Goal: Task Accomplishment & Management: Manage account settings

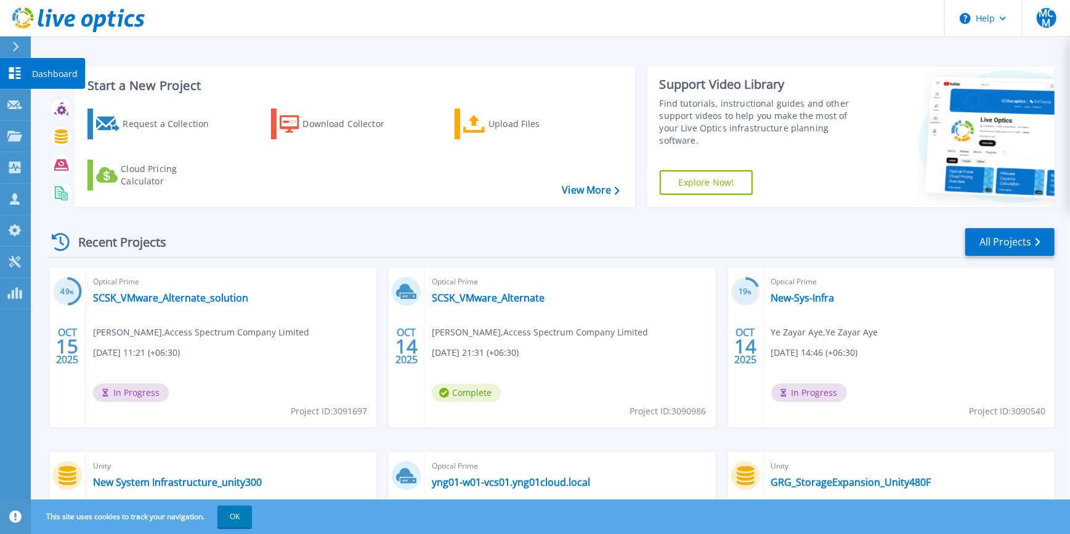
click at [23, 70] on link "Dashboard Dashboard" at bounding box center [15, 73] width 31 height 31
click at [11, 144] on link "Projects Projects" at bounding box center [15, 136] width 31 height 31
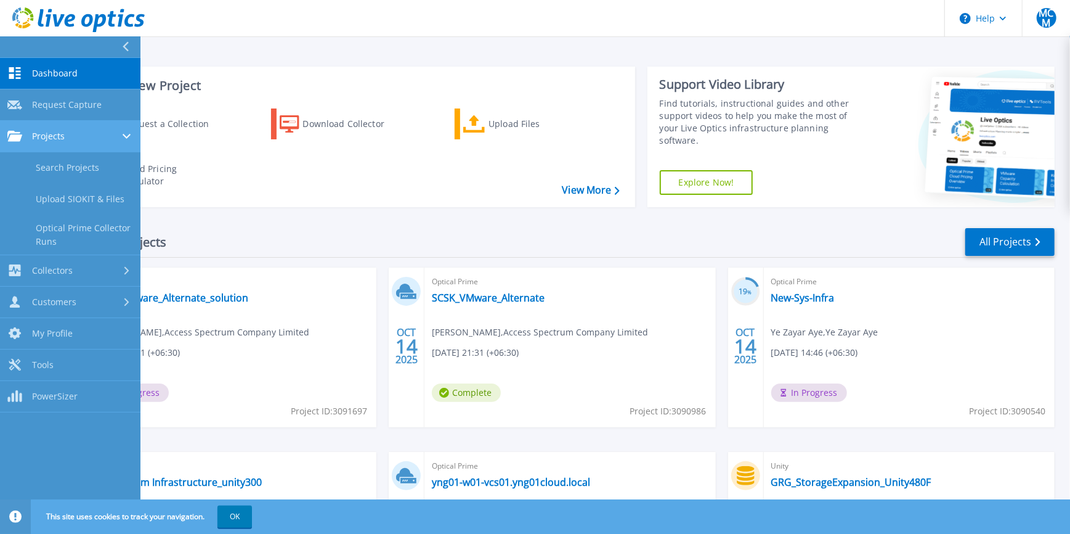
click at [73, 138] on div "Projects" at bounding box center [70, 136] width 126 height 11
click at [77, 161] on link "Search Projects" at bounding box center [70, 167] width 140 height 31
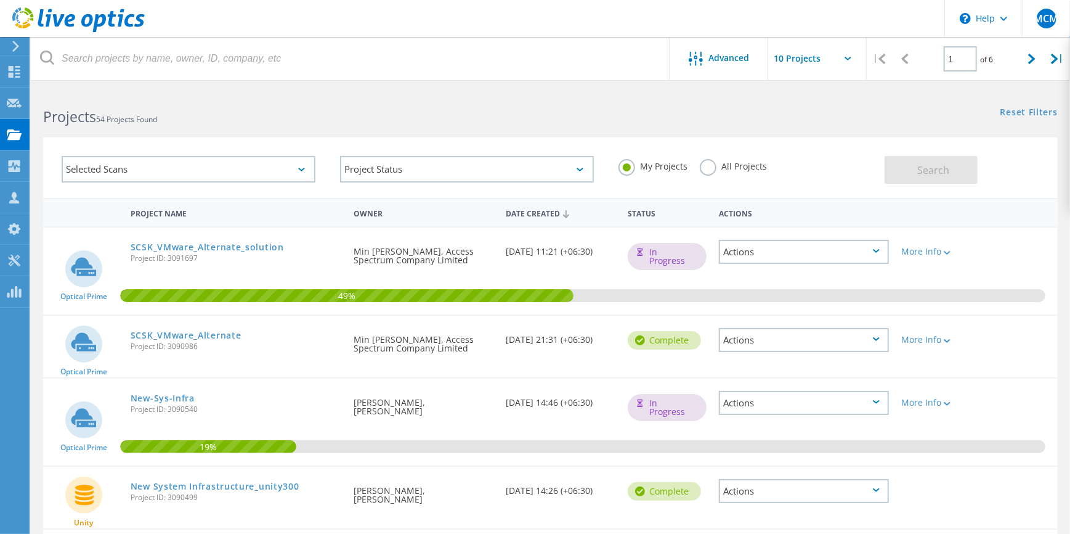
click at [707, 166] on label "All Projects" at bounding box center [733, 165] width 67 height 12
click at [0, 0] on input "All Projects" at bounding box center [0, 0] width 0 height 0
click at [917, 179] on button "Search" at bounding box center [931, 170] width 93 height 28
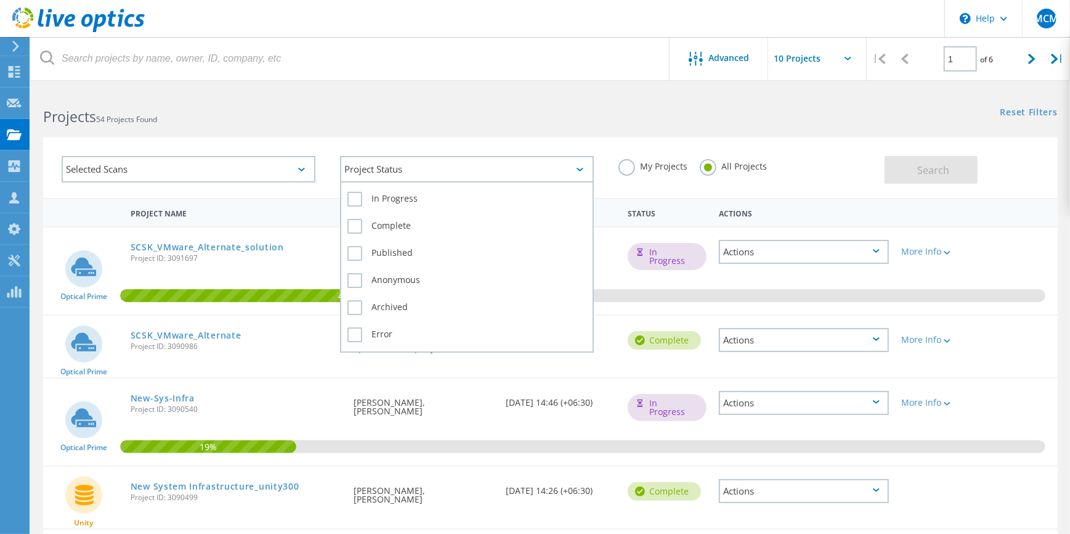
click at [563, 176] on div "Project Status" at bounding box center [467, 169] width 254 height 26
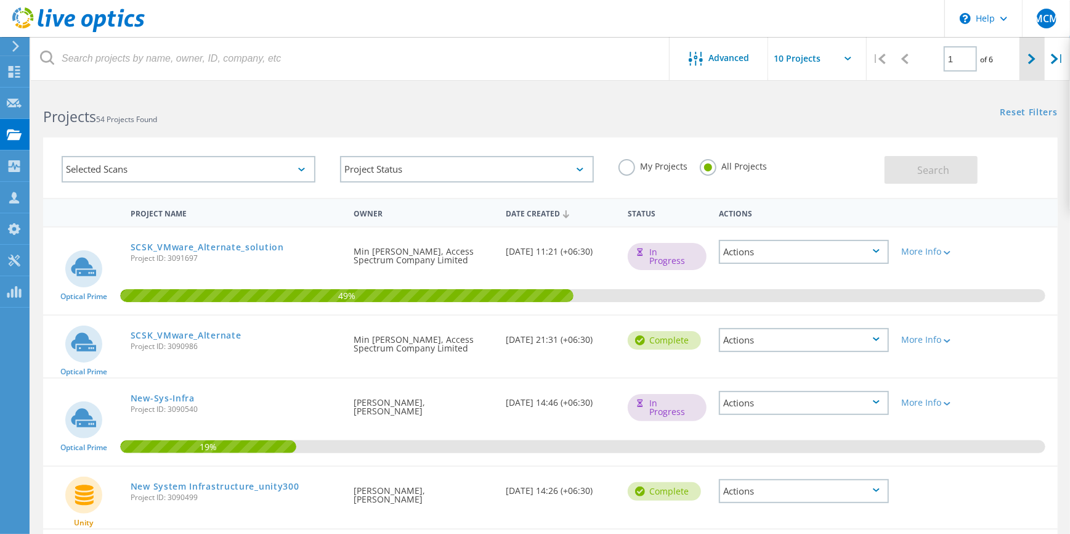
click at [1029, 55] on icon at bounding box center [1031, 59] width 7 height 10
type input "2"
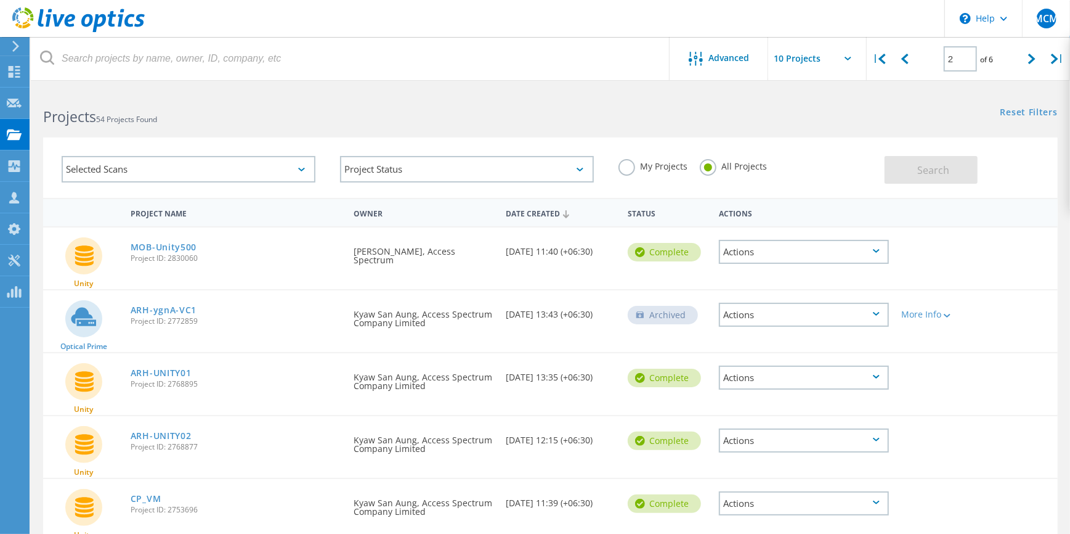
click at [850, 59] on icon at bounding box center [848, 59] width 7 height 4
click at [18, 203] on use at bounding box center [14, 198] width 10 height 12
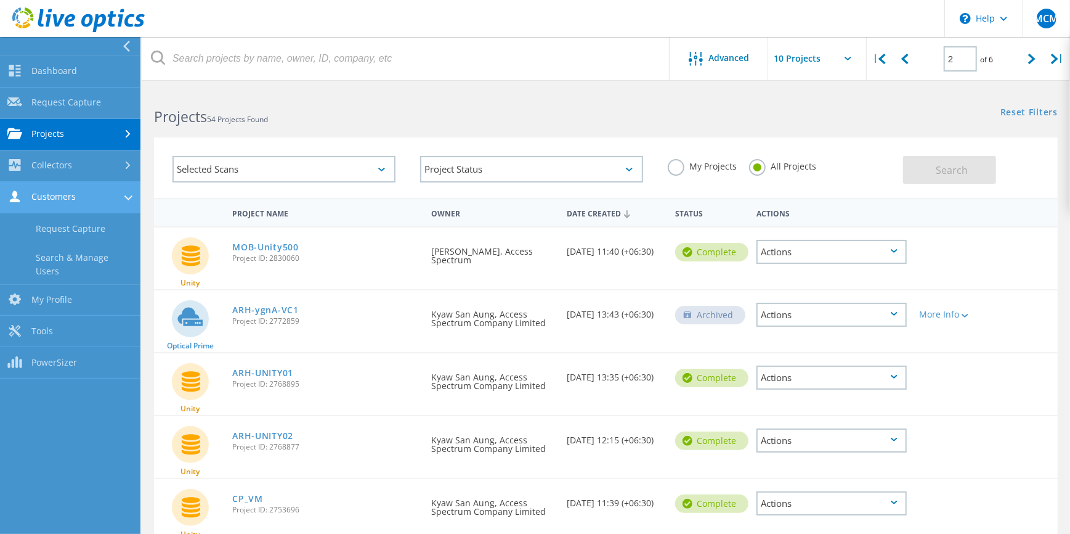
click at [129, 198] on icon at bounding box center [128, 197] width 8 height 5
click at [129, 198] on use at bounding box center [128, 197] width 5 height 8
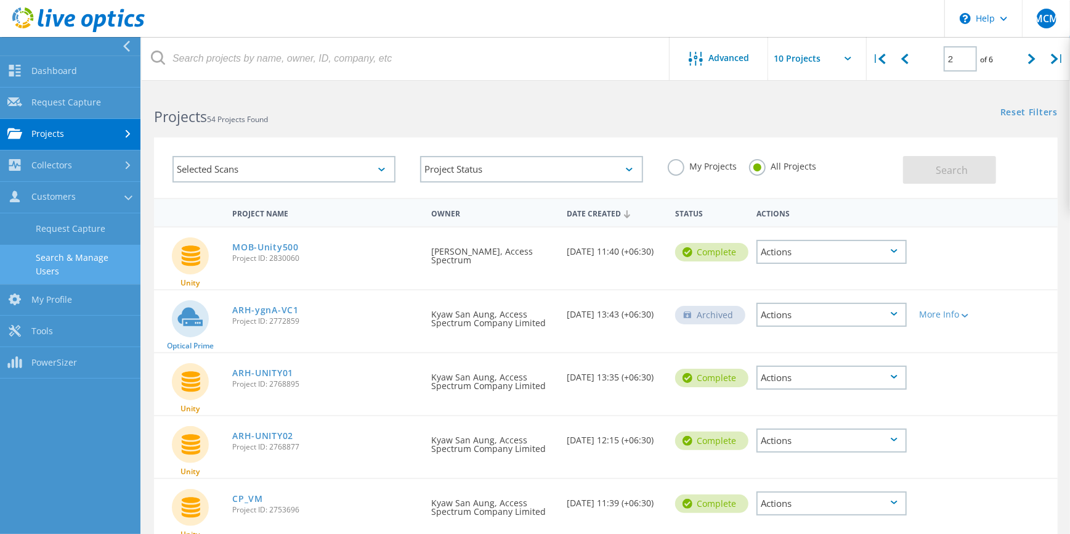
click at [73, 265] on link "Search & Manage Users" at bounding box center [70, 264] width 140 height 39
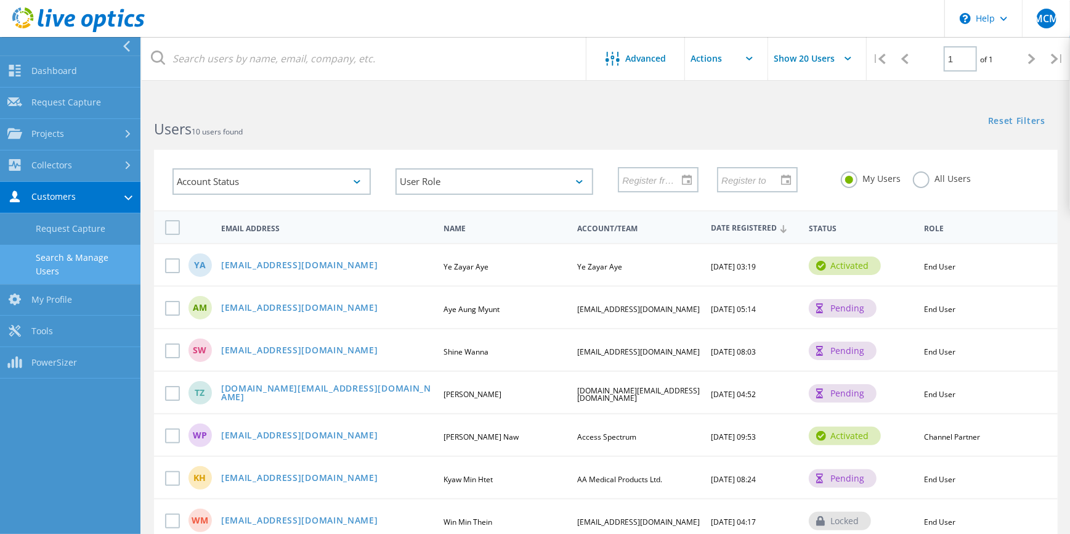
scroll to position [82, 0]
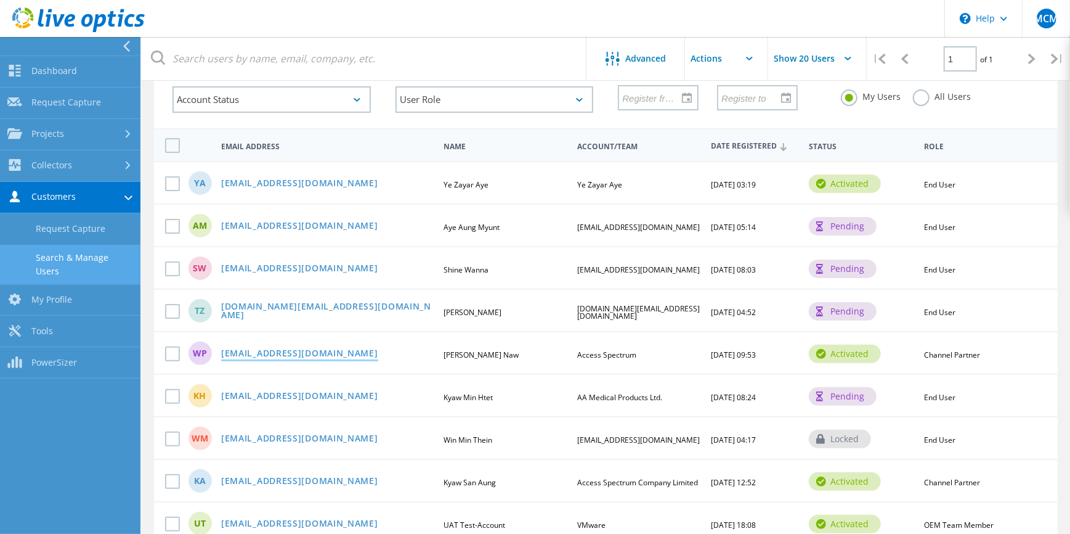
click at [304, 349] on link "[EMAIL_ADDRESS][DOMAIN_NAME]" at bounding box center [299, 354] width 157 height 10
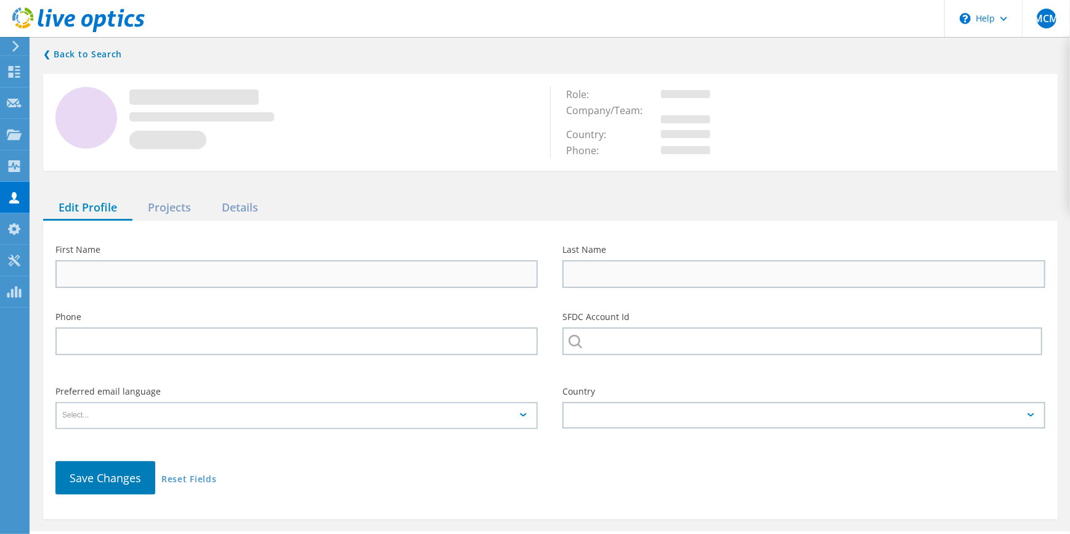
type input "[PERSON_NAME]"
type input "Phyoe Naw"
type input "Access Spectrum"
type input "English"
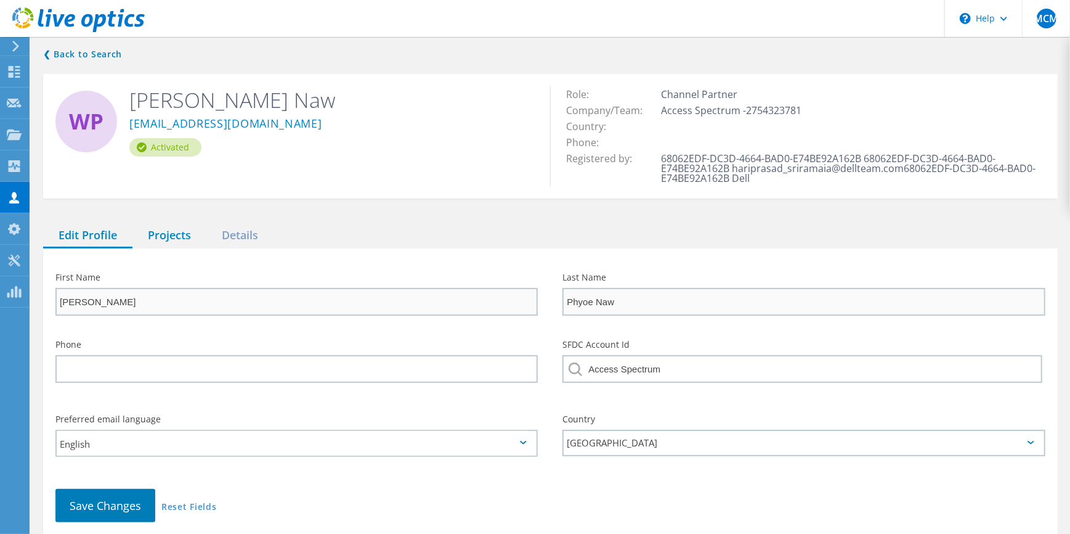
click at [168, 235] on div "Projects" at bounding box center [169, 235] width 74 height 25
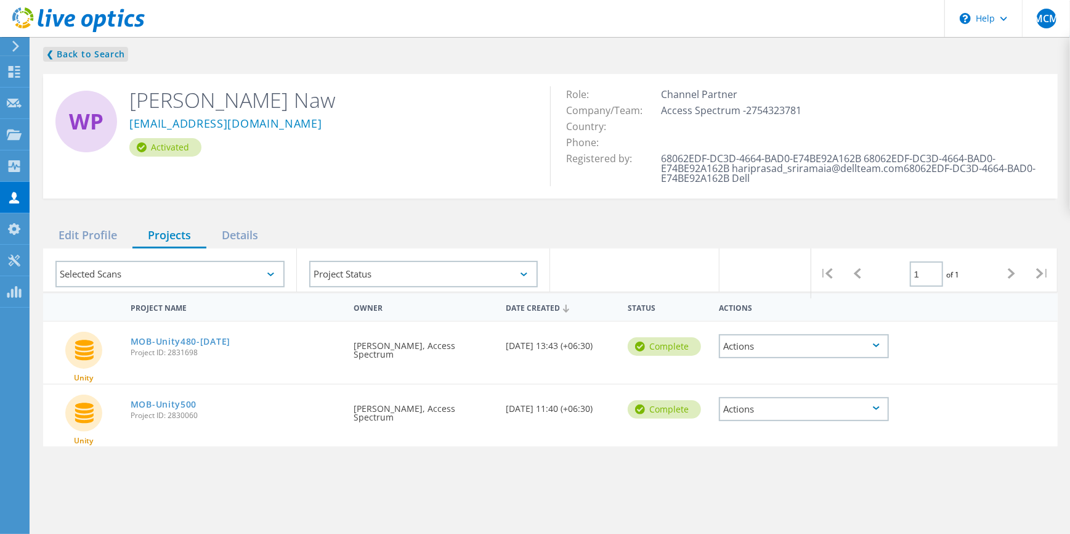
click at [46, 55] on link "❮ Back to Search" at bounding box center [85, 54] width 85 height 15
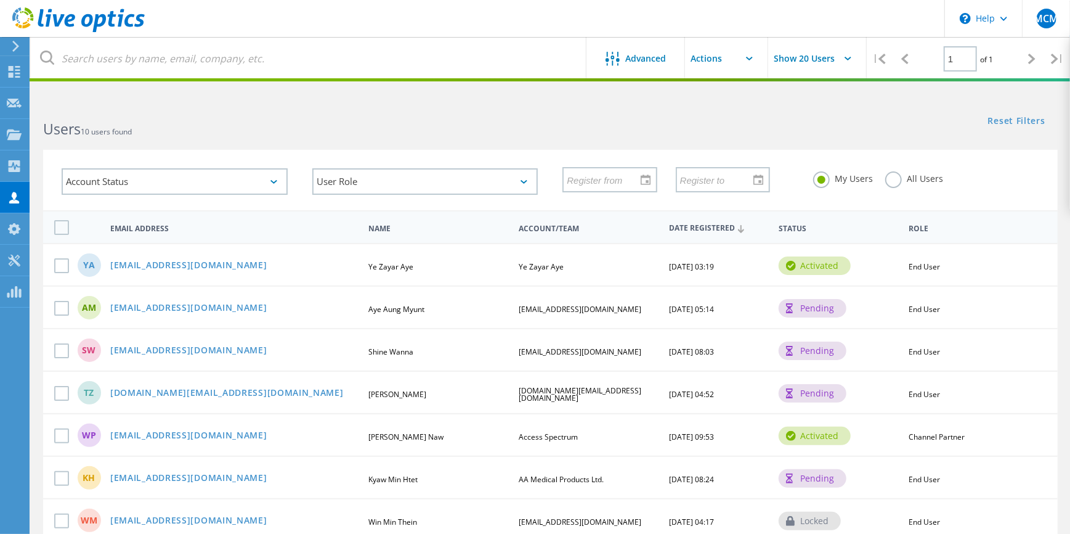
scroll to position [164, 0]
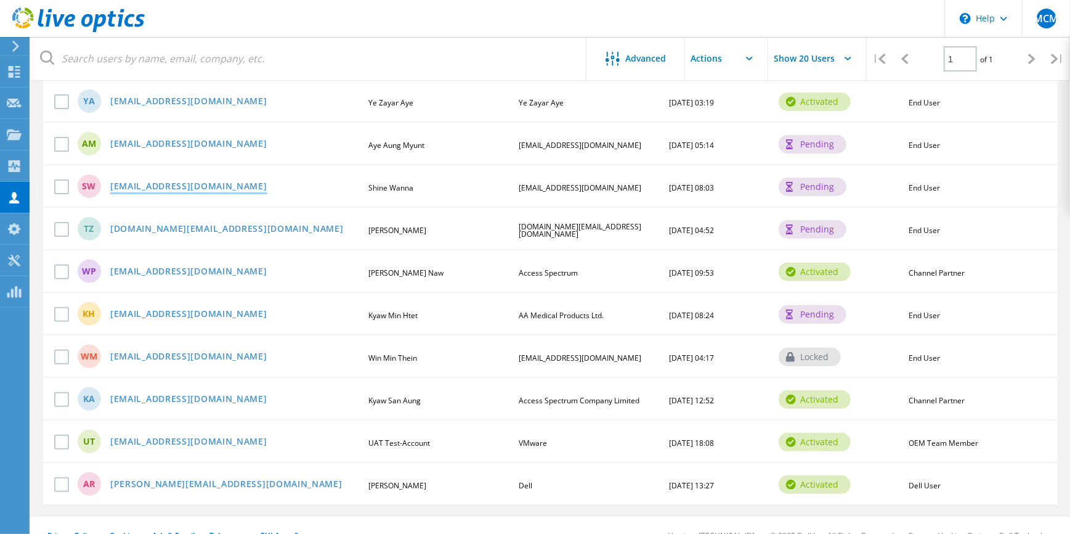
click at [200, 182] on link "[EMAIL_ADDRESS][DOMAIN_NAME]" at bounding box center [188, 187] width 157 height 10
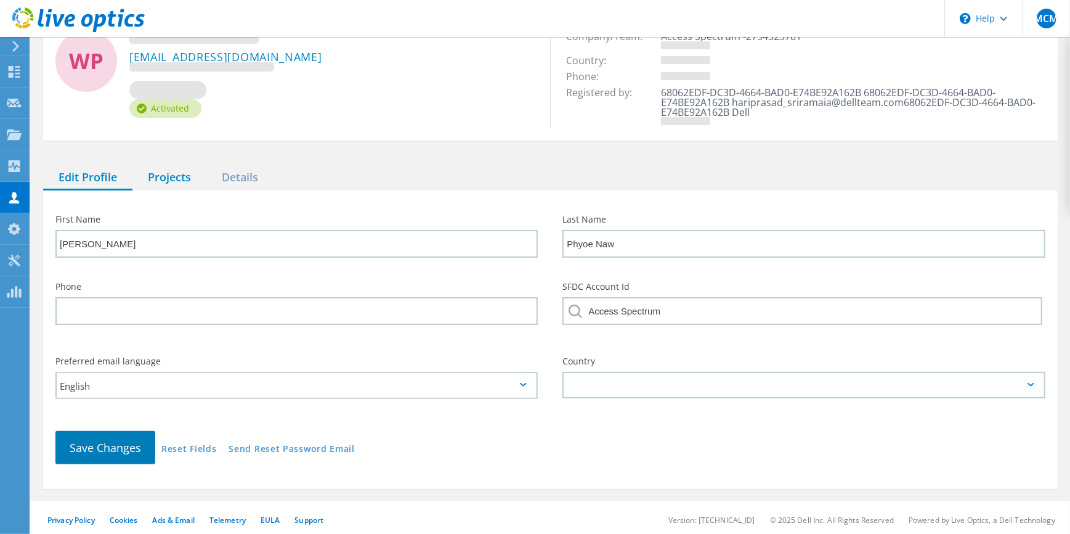
click at [168, 176] on div "Projects" at bounding box center [169, 177] width 74 height 25
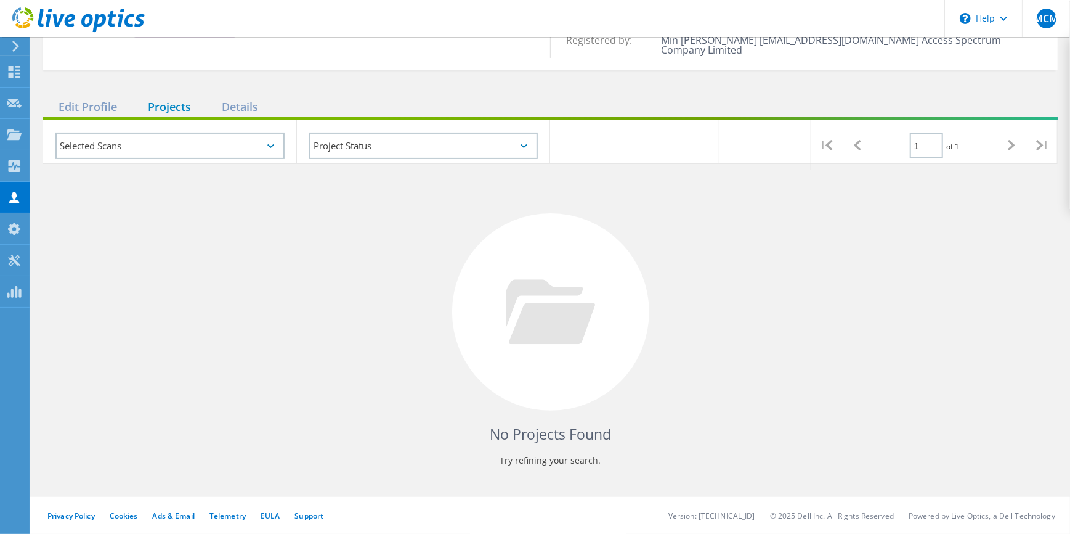
scroll to position [108, 0]
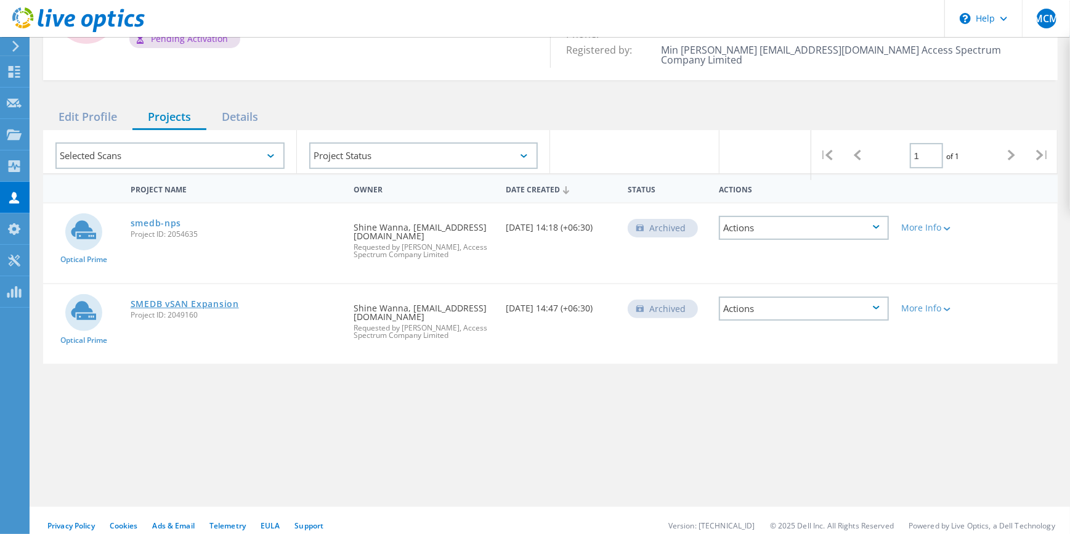
click at [177, 299] on link "SMEDB vSAN Expansion" at bounding box center [185, 303] width 108 height 9
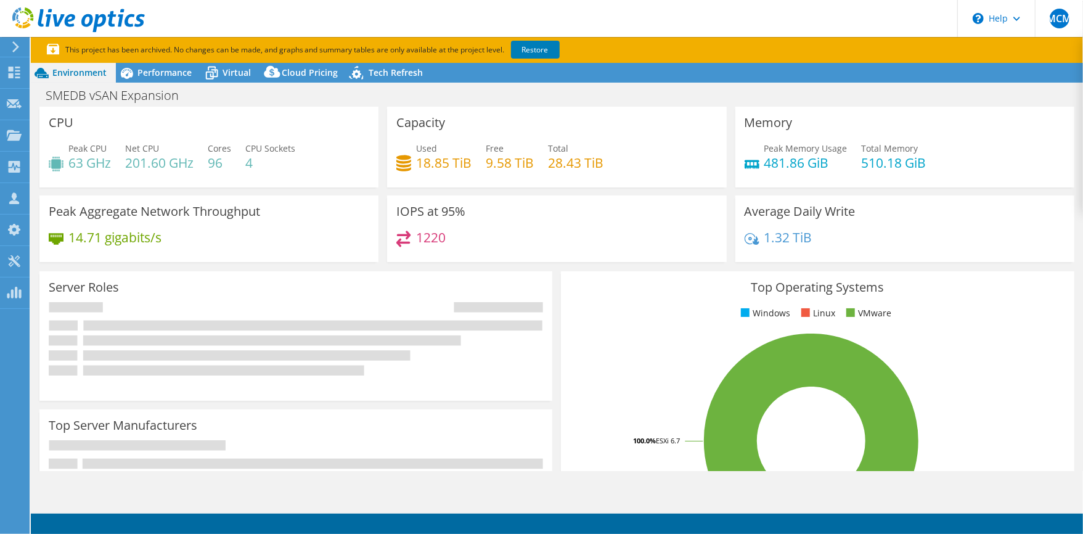
select select "[GEOGRAPHIC_DATA]"
select select "USD"
